Goal: Task Accomplishment & Management: Use online tool/utility

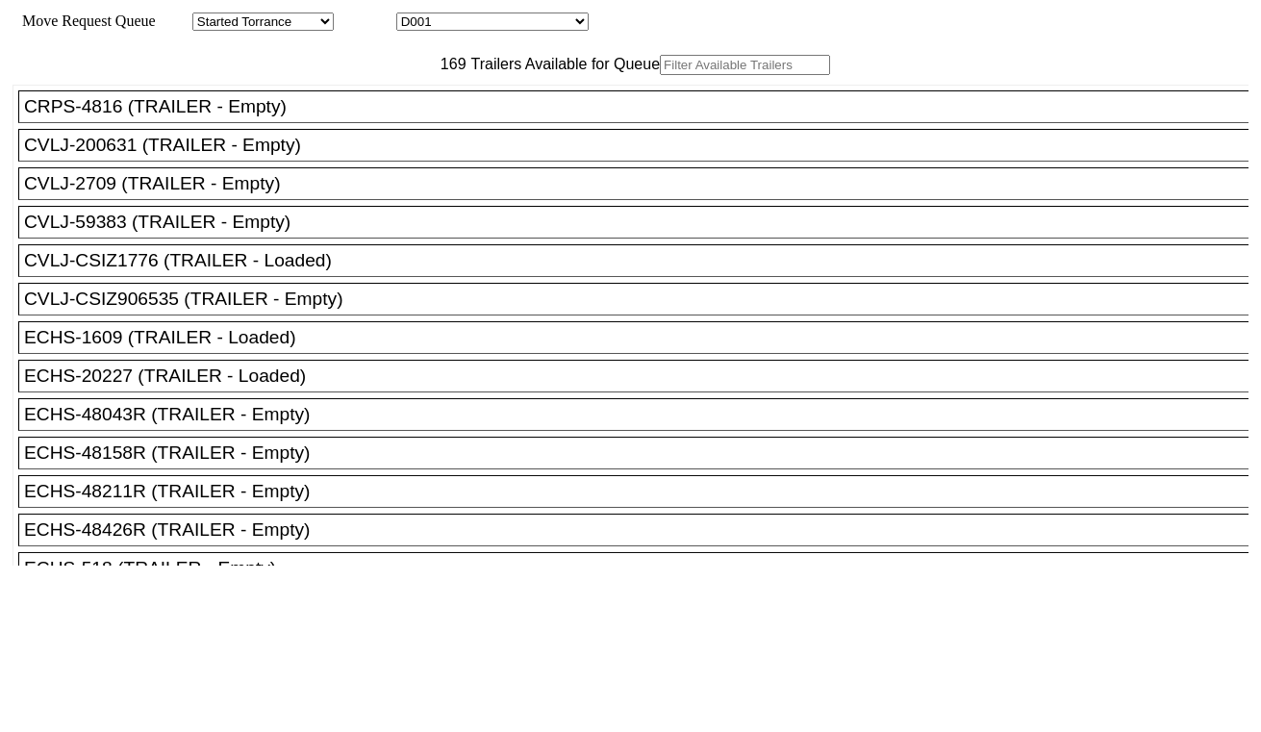
click at [660, 75] on input "text" at bounding box center [745, 65] width 170 height 20
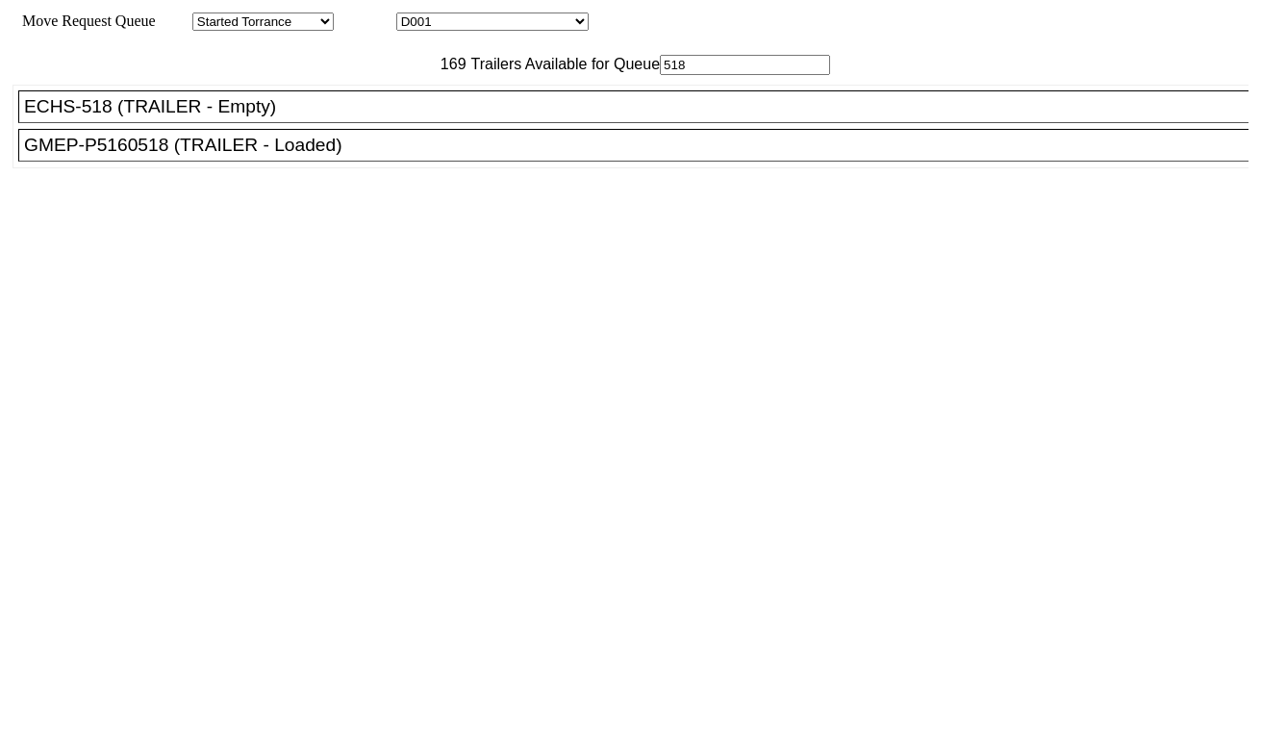
type input "518"
click at [346, 117] on div "ECHS-518 (TRAILER - Empty)" at bounding box center [642, 106] width 1236 height 21
